Goal: Transaction & Acquisition: Purchase product/service

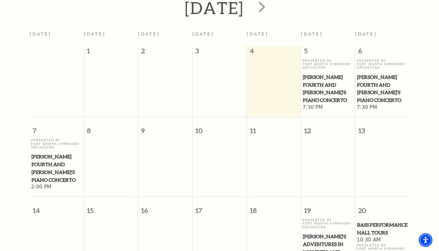
scroll to position [149, 0]
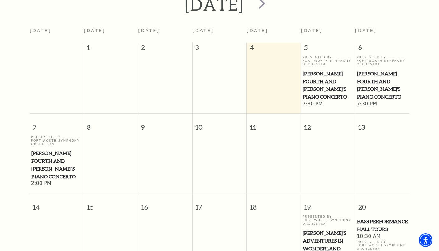
click at [146, 159] on td at bounding box center [165, 161] width 54 height 52
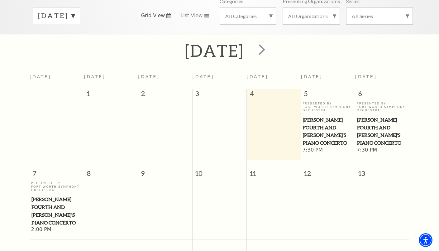
scroll to position [86, 0]
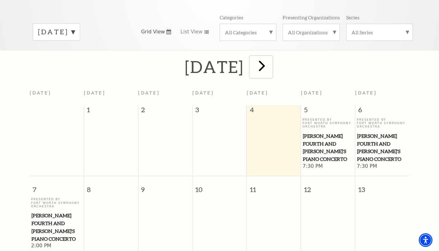
click at [271, 58] on span "next" at bounding box center [262, 66] width 18 height 18
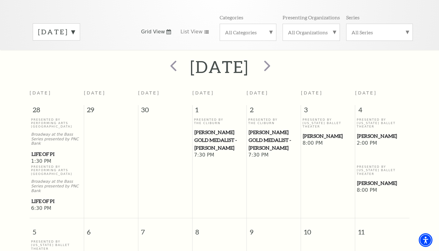
scroll to position [55, 0]
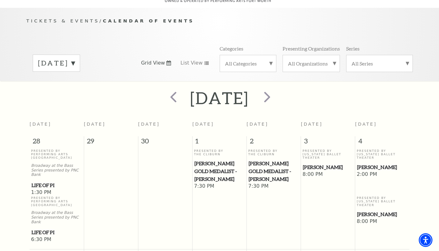
click at [158, 136] on span "30" at bounding box center [165, 142] width 54 height 12
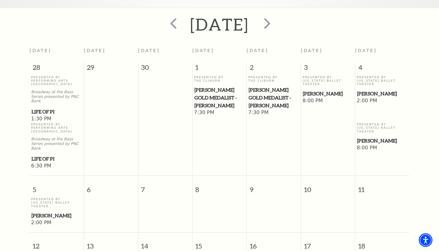
scroll to position [117, 0]
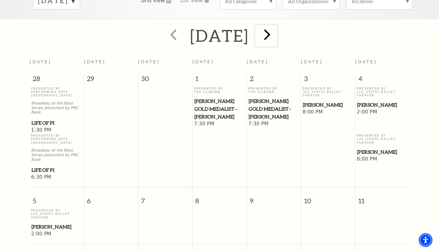
click at [276, 26] on span "next" at bounding box center [267, 35] width 18 height 18
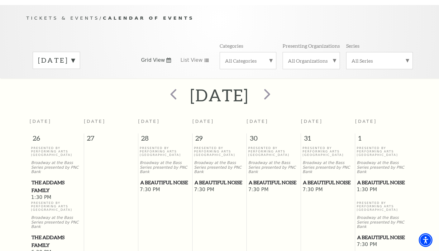
scroll to position [55, 0]
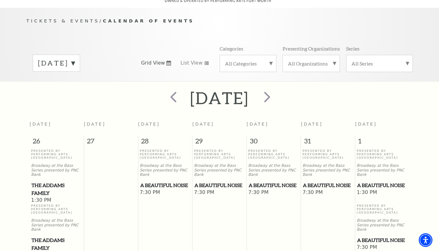
click at [215, 125] on th "Wednesday" at bounding box center [219, 127] width 54 height 18
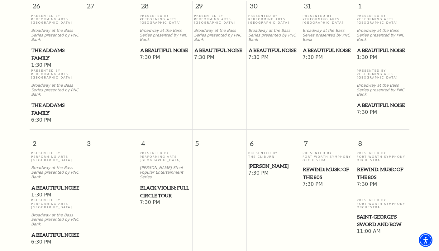
scroll to position [242, 0]
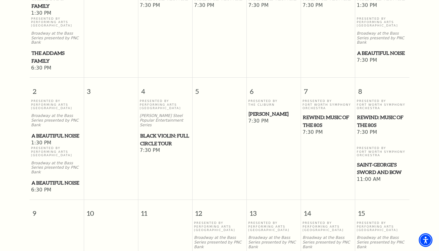
click at [48, 132] on span "A Beautiful Noise" at bounding box center [56, 136] width 50 height 8
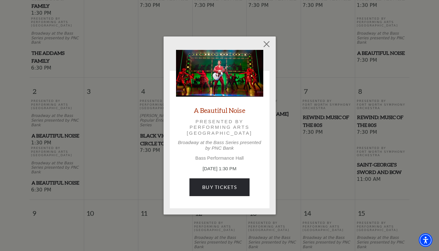
click at [234, 172] on div "A Beautiful Noise Presented by Performing Arts Fort Worth Broadway at the Bass …" at bounding box center [219, 126] width 87 height 152
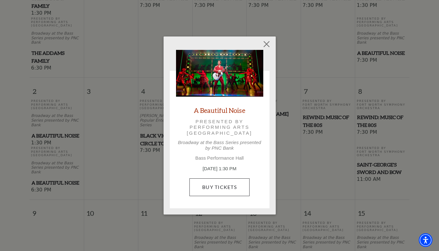
drag, startPoint x: 233, startPoint y: 176, endPoint x: 231, endPoint y: 180, distance: 3.9
click at [232, 176] on div "A Beautiful Noise Presented by Performing Arts Fort Worth Broadway at the Bass …" at bounding box center [219, 126] width 87 height 152
click at [231, 180] on link "Buy Tickets" at bounding box center [219, 186] width 60 height 17
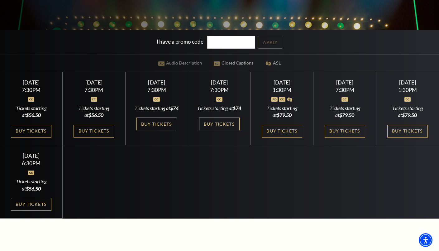
scroll to position [156, 0]
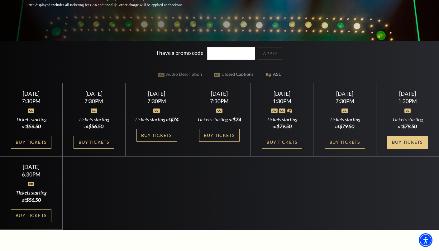
click at [414, 144] on link "Buy Tickets" at bounding box center [407, 142] width 40 height 13
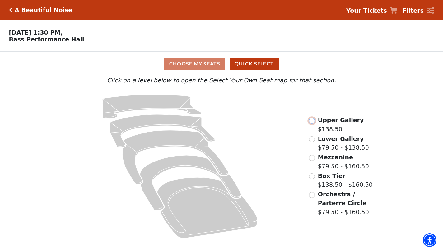
click at [314, 124] on input "Upper Gallery$138.50\a" at bounding box center [312, 121] width 6 height 6
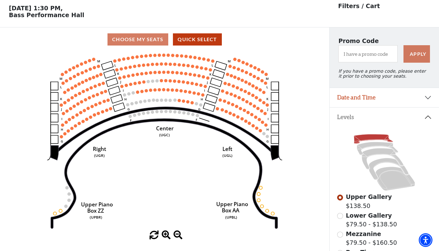
scroll to position [29, 0]
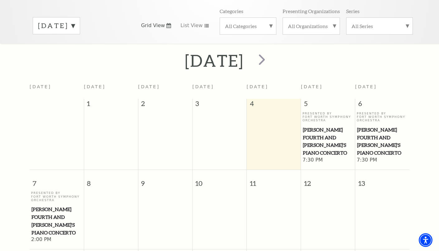
scroll to position [55, 0]
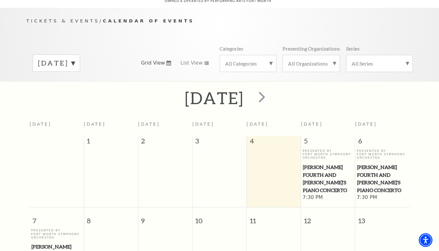
click at [75, 58] on label "September 2025" at bounding box center [56, 63] width 37 height 10
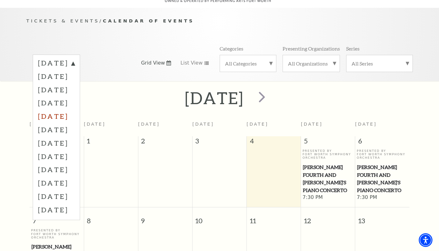
click at [71, 109] on label "January 2026" at bounding box center [56, 115] width 37 height 13
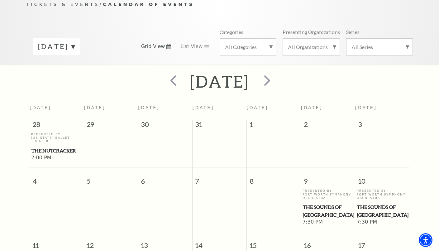
scroll to position [86, 0]
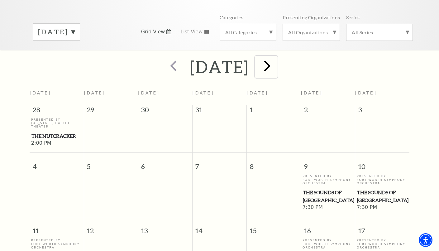
click at [276, 59] on span "next" at bounding box center [267, 66] width 18 height 18
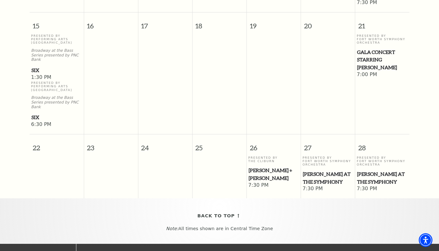
scroll to position [304, 0]
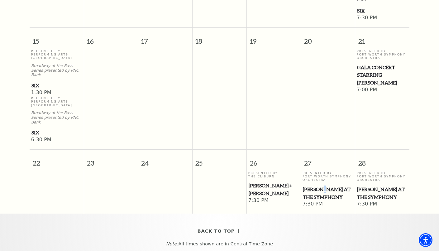
click at [327, 185] on span "[PERSON_NAME] at the Symphony" at bounding box center [328, 192] width 50 height 15
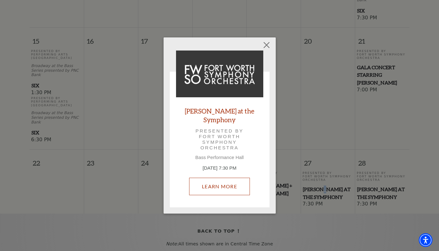
click at [225, 168] on div "Shakespeare at the Symphony Presented by Fort Worth Symphony Orchestra Bass Per…" at bounding box center [219, 125] width 87 height 150
click at [224, 181] on link "Learn More" at bounding box center [219, 185] width 61 height 17
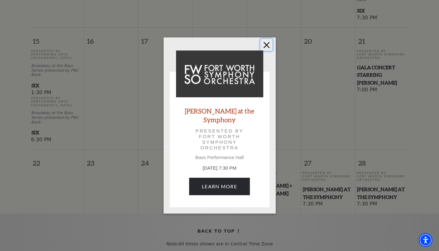
click at [266, 43] on button "Close" at bounding box center [266, 45] width 12 height 12
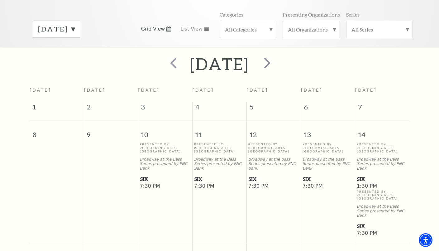
scroll to position [24, 0]
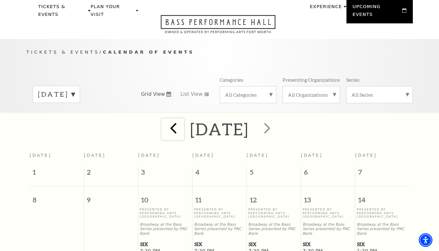
click at [164, 120] on span "prev" at bounding box center [173, 128] width 18 height 18
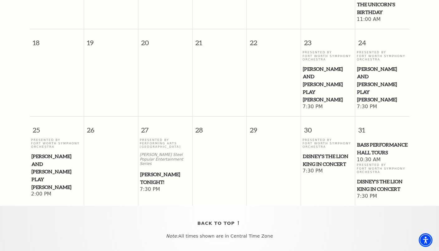
scroll to position [398, 0]
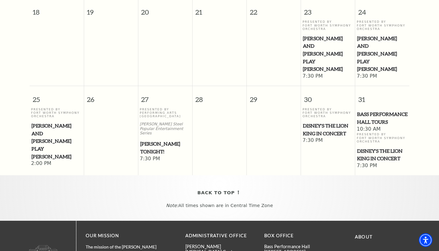
click at [151, 140] on span "[PERSON_NAME] Tonight!" at bounding box center [165, 147] width 50 height 15
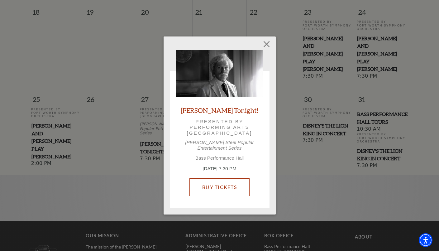
click at [216, 186] on link "Buy Tickets" at bounding box center [219, 186] width 60 height 17
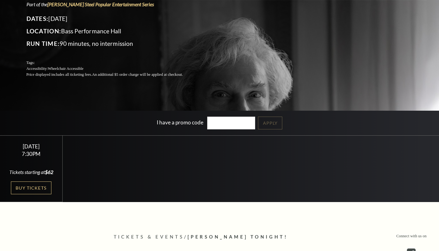
scroll to position [187, 0]
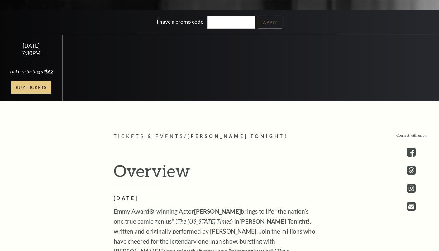
click at [30, 90] on link "Buy Tickets" at bounding box center [31, 87] width 40 height 13
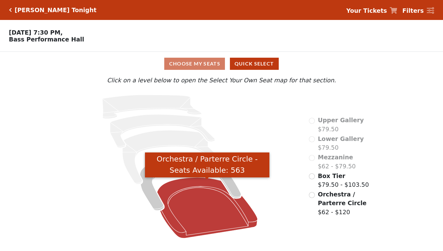
click at [206, 208] on icon "Orchestra / Parterre Circle - Seats Available: 563" at bounding box center [207, 207] width 101 height 61
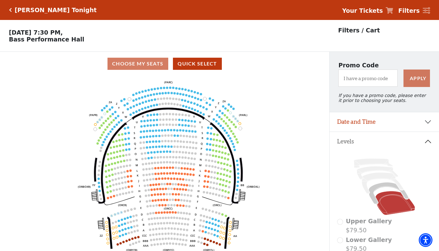
drag, startPoint x: 126, startPoint y: 162, endPoint x: 130, endPoint y: 165, distance: 4.7
click at [130, 165] on icon "Left (ORPITL) Right (ORPITR) Center (ORPITC) ZZ AA YY BB ZA ZA (ORCL) (ORCR) (O…" at bounding box center [165, 165] width 296 height 179
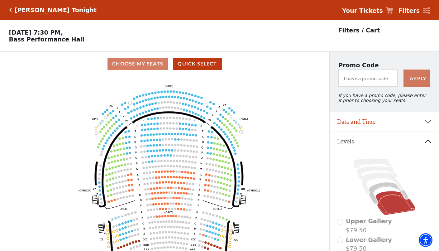
drag, startPoint x: 131, startPoint y: 163, endPoint x: 131, endPoint y: 167, distance: 3.7
click at [131, 167] on icon "Left (ORPITL) Right (ORPITR) Center (ORPITC) ZZ AA YY BB ZA ZA (ORCL) (ORCR) (O…" at bounding box center [165, 165] width 296 height 179
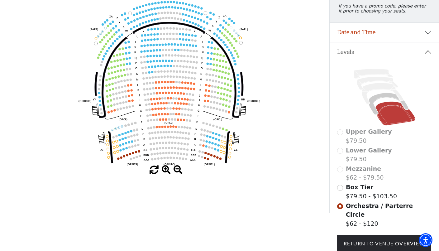
scroll to position [31, 0]
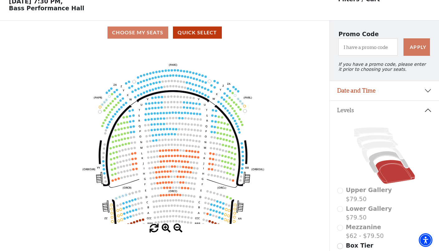
drag, startPoint x: 135, startPoint y: 134, endPoint x: 139, endPoint y: 144, distance: 10.8
click at [139, 144] on icon "Left (ORPITL) Right (ORPITR) Center (ORPITC) ZZ AA YY BB ZA ZA (ORCL) (ORCR) (O…" at bounding box center [165, 134] width 296 height 179
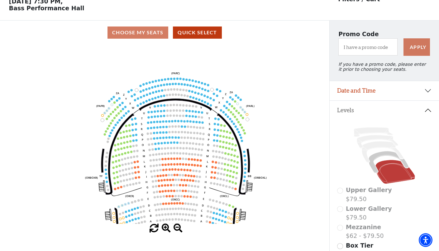
drag, startPoint x: 144, startPoint y: 144, endPoint x: 146, endPoint y: 152, distance: 8.5
click at [146, 152] on icon "Left (ORPITL) Right (ORPITR) Center (ORPITC) ZZ AA YY BB ZA ZA (ORCL) (ORCR) (O…" at bounding box center [165, 134] width 296 height 179
click at [320, 140] on div "Current Level Orchestra / Parterre Circle Click on a level below to open the Se…" at bounding box center [164, 139] width 329 height 188
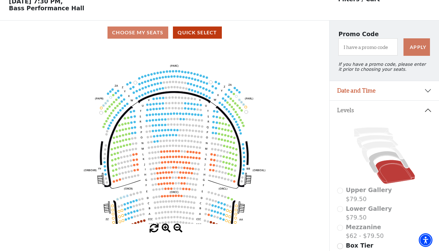
drag, startPoint x: 294, startPoint y: 132, endPoint x: 293, endPoint y: 117, distance: 15.0
click at [293, 117] on icon "Left (ORPITL) Right (ORPITR) Center (ORPITC) ZZ AA YY BB ZA ZA (ORCL) (ORCR) (O…" at bounding box center [165, 134] width 296 height 179
